Goal: Navigation & Orientation: Go to known website

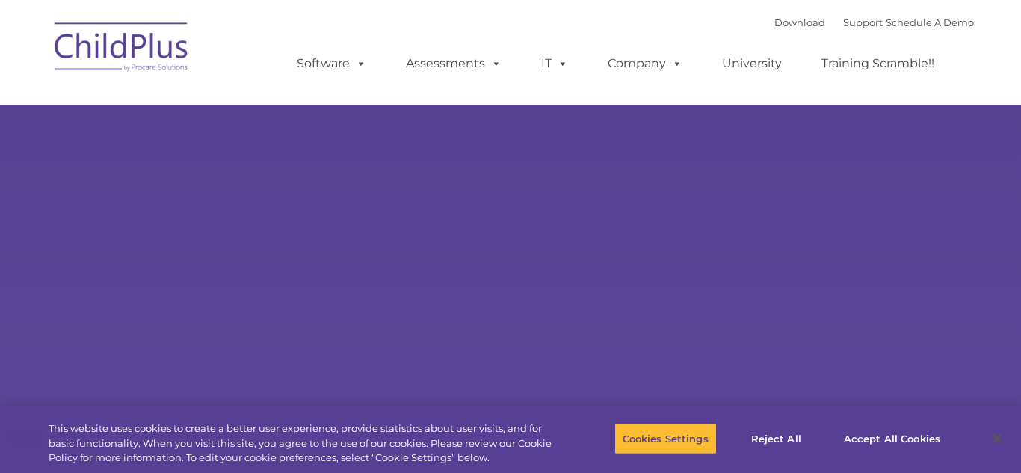
select select "MEDIUM"
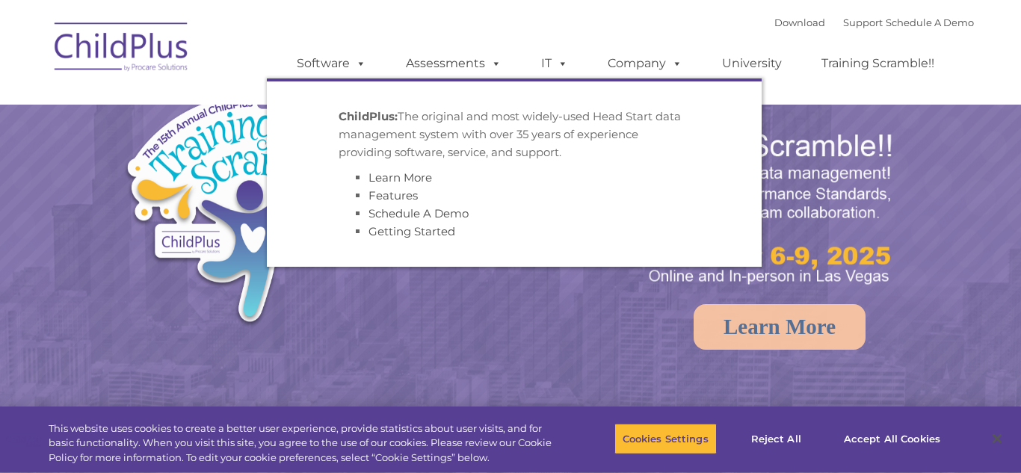
select select "MEDIUM"
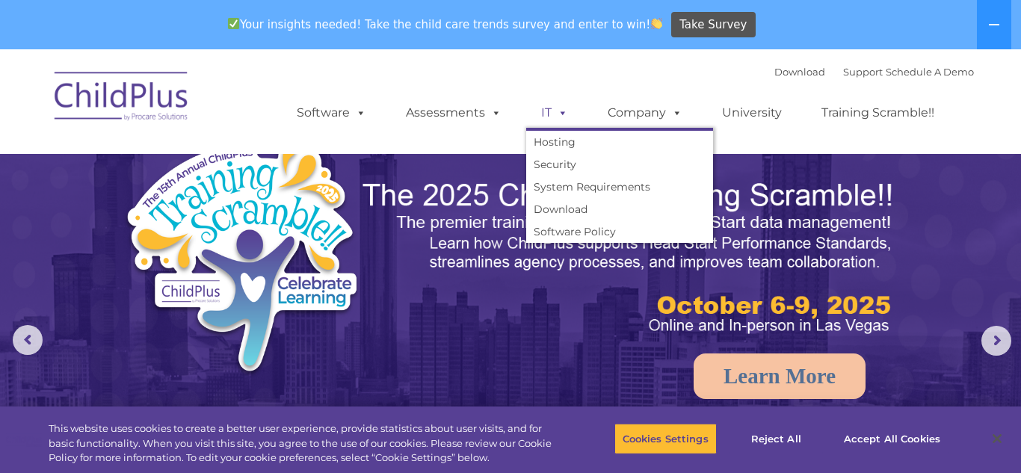
click at [565, 110] on span at bounding box center [559, 112] width 16 height 14
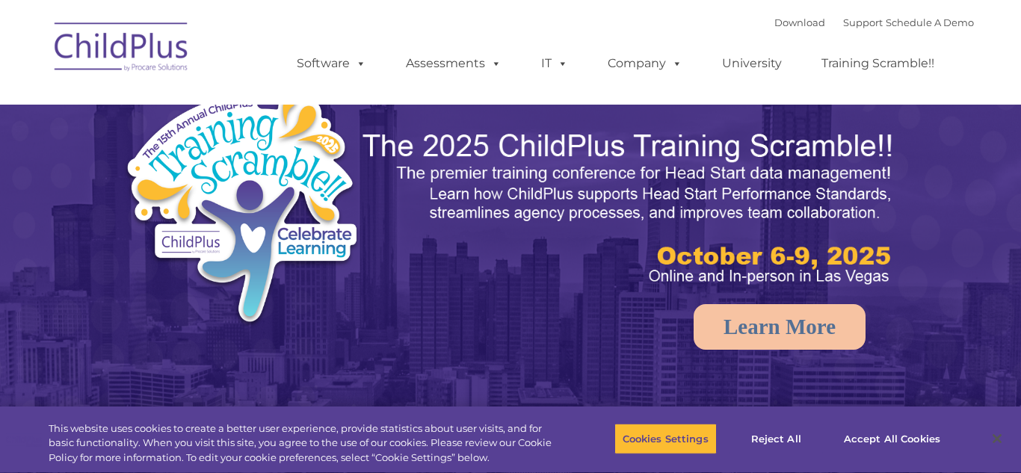
select select "MEDIUM"
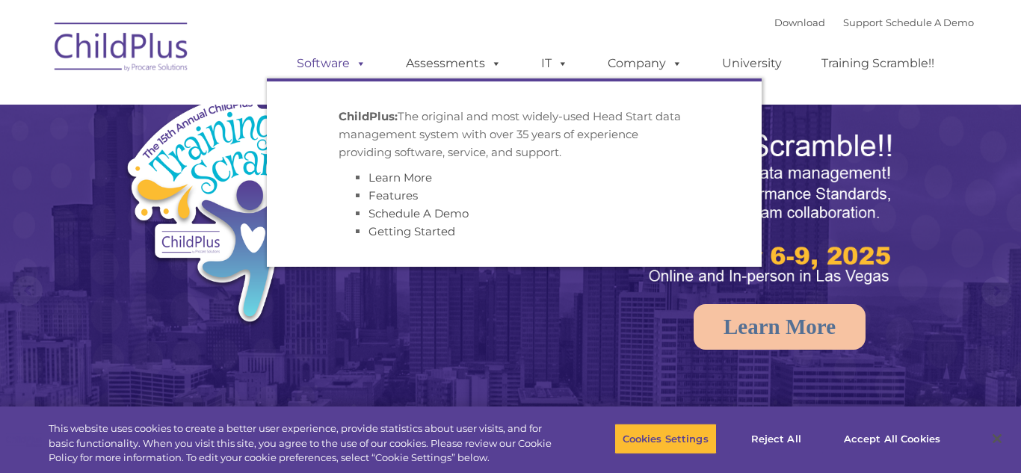
select select "MEDIUM"
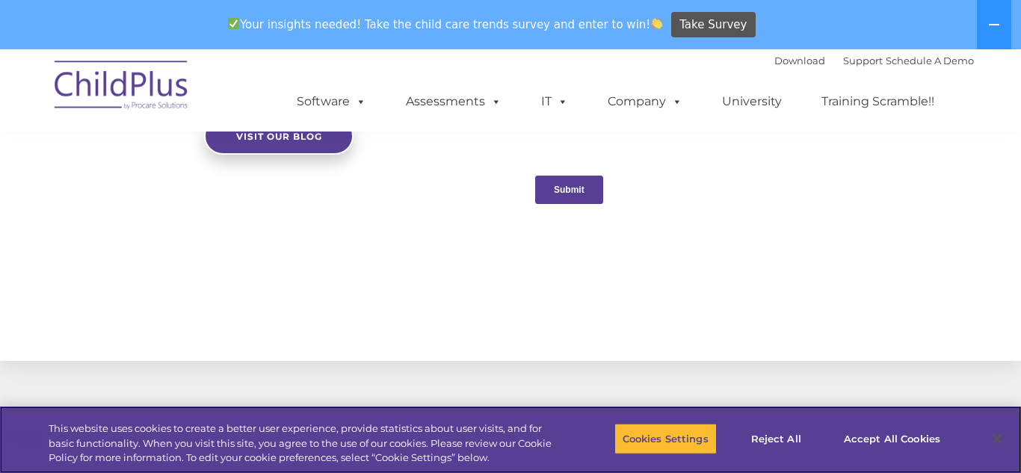
scroll to position [1788, 0]
